Goal: Find specific page/section: Find specific page/section

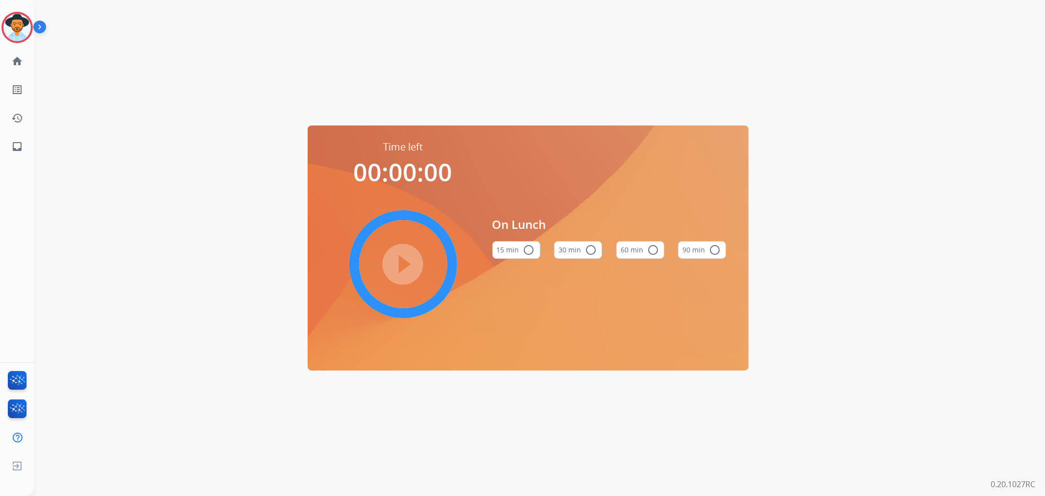
click at [31, 23] on div at bounding box center [16, 27] width 31 height 31
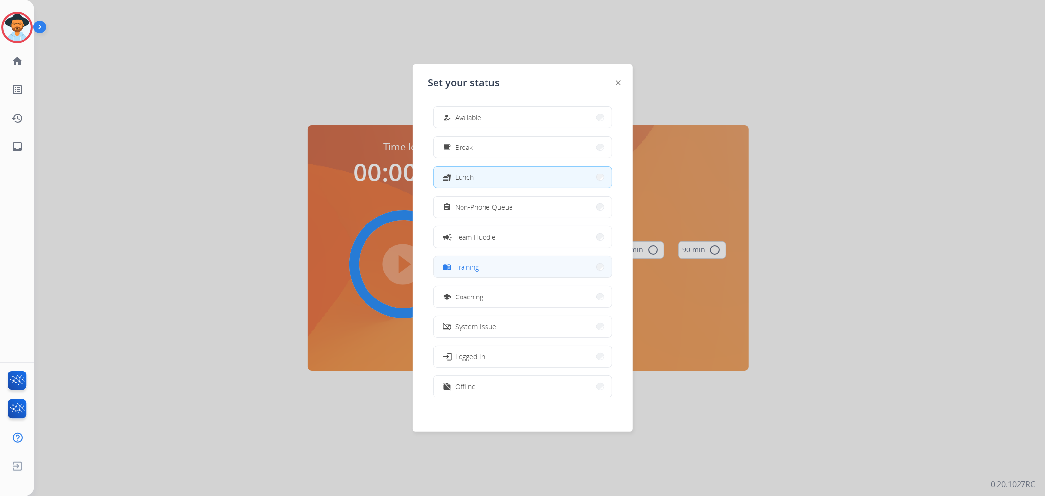
click at [486, 263] on button "menu_book Training" at bounding box center [522, 266] width 178 height 21
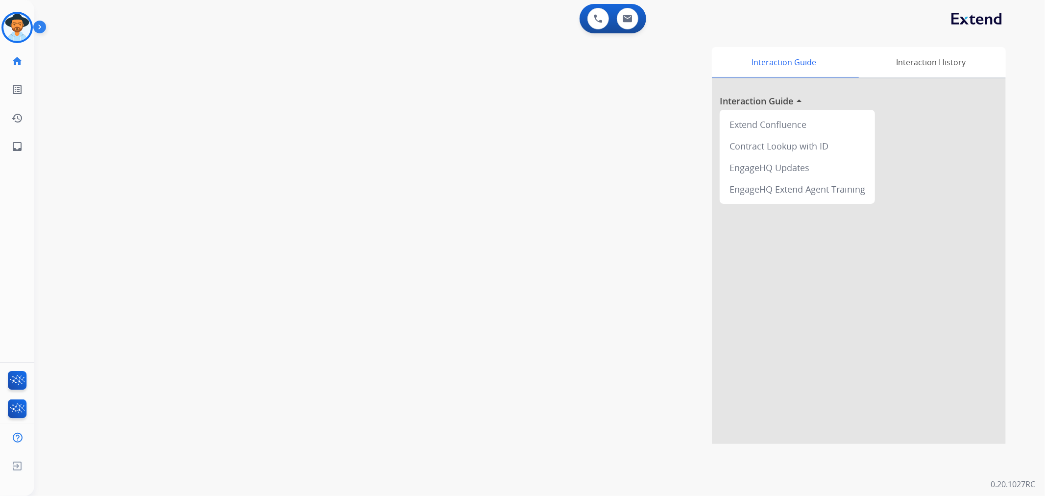
click at [40, 32] on img at bounding box center [41, 29] width 17 height 19
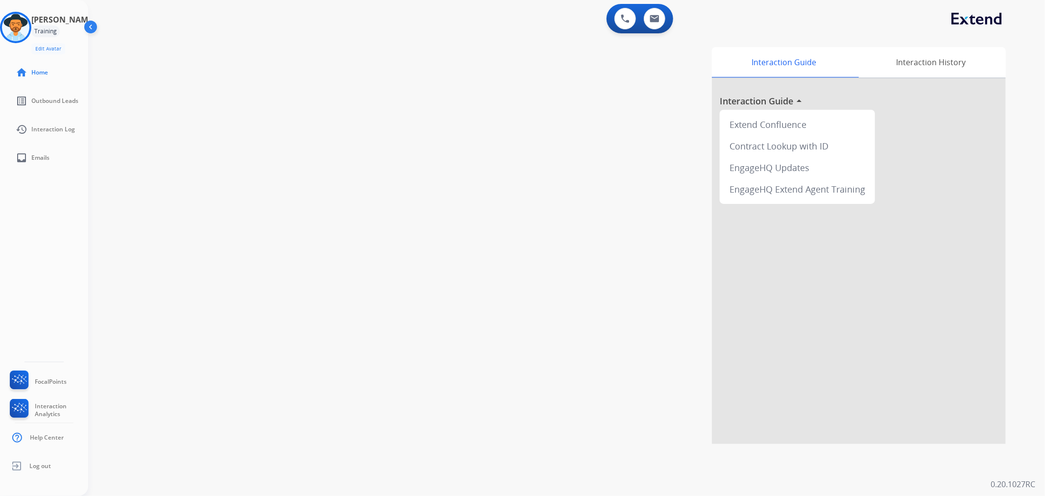
click at [584, 178] on div "Interaction Guide Interaction History Interaction Guide arrow_drop_up Extend Co…" at bounding box center [694, 245] width 622 height 397
